Goal: Information Seeking & Learning: Learn about a topic

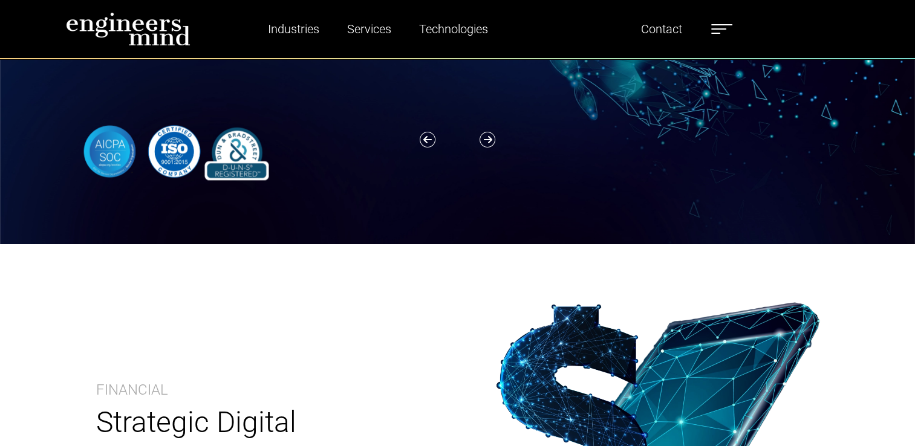
scroll to position [363, 0]
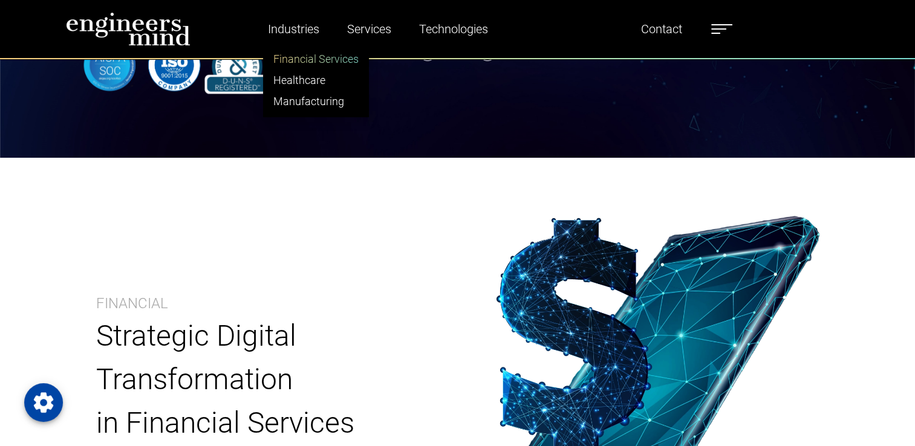
click at [297, 63] on link "Financial Services" at bounding box center [316, 58] width 105 height 21
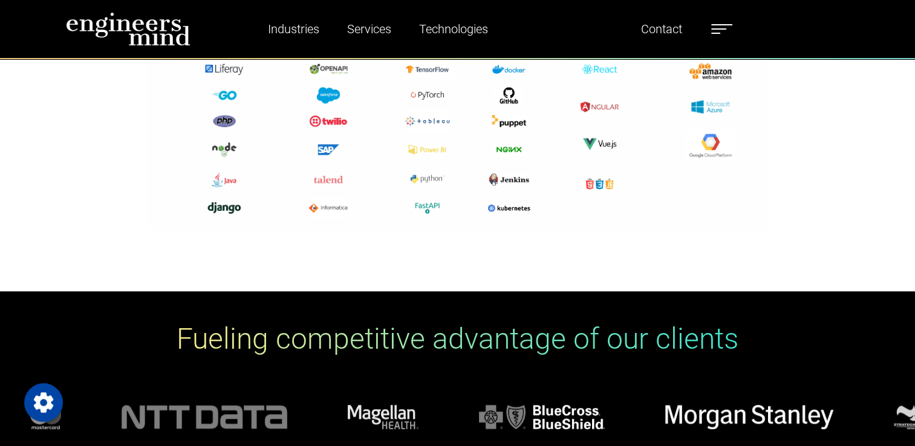
scroll to position [4845, 0]
